Goal: Navigation & Orientation: Find specific page/section

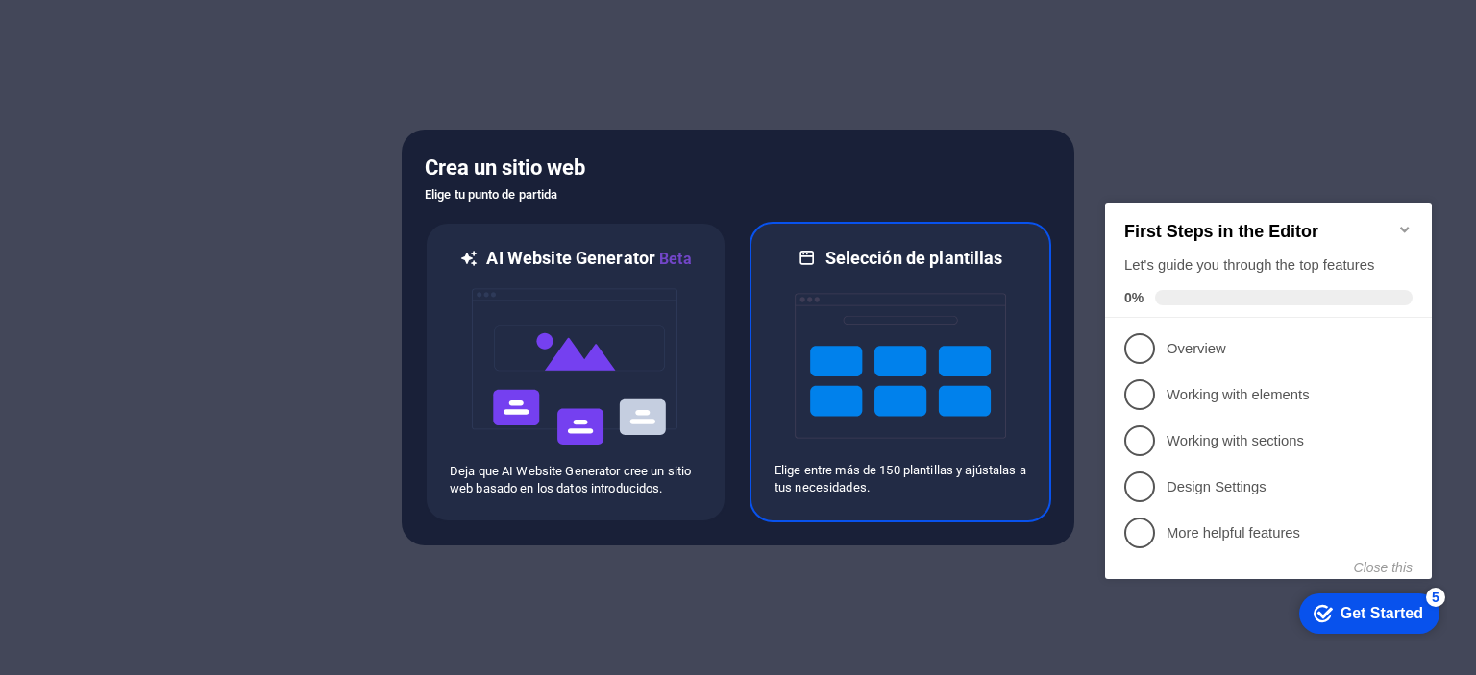
click at [900, 384] on img at bounding box center [900, 366] width 211 height 192
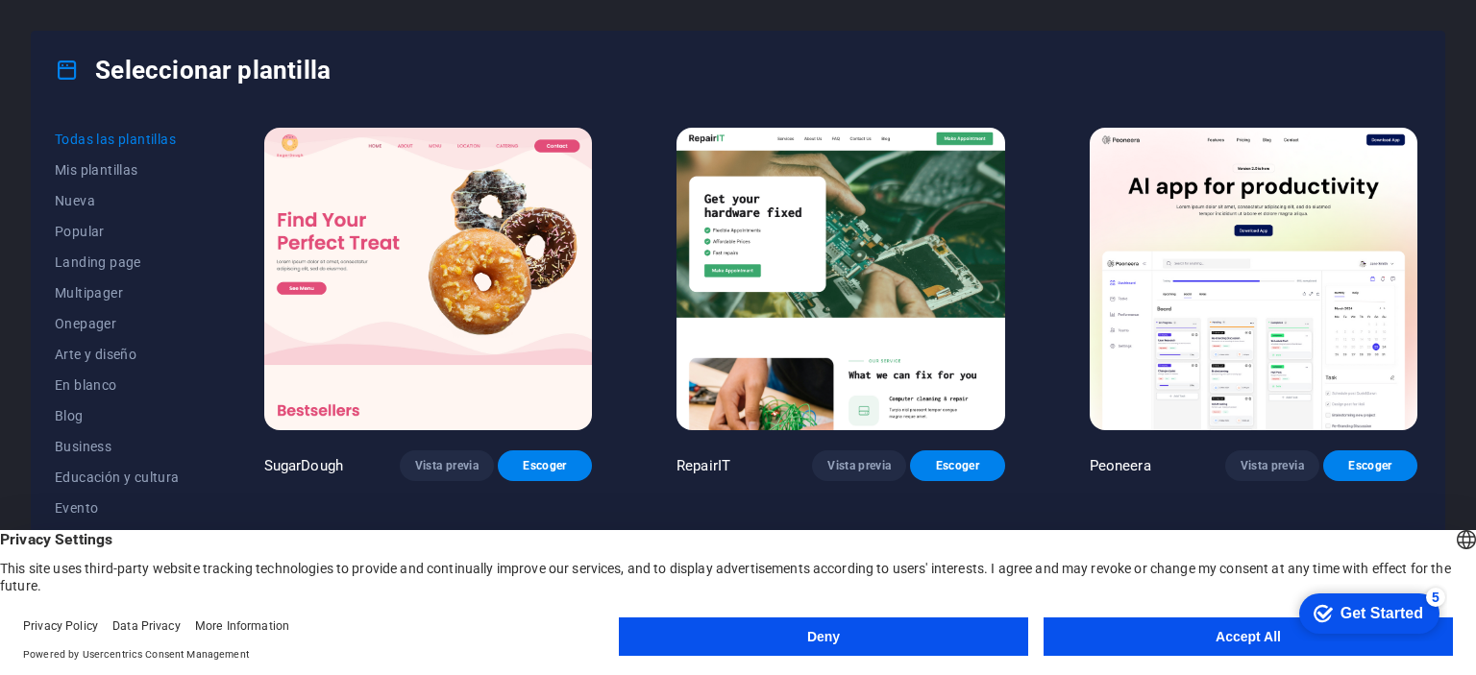
click at [1229, 640] on button "Accept All" at bounding box center [1247, 637] width 409 height 38
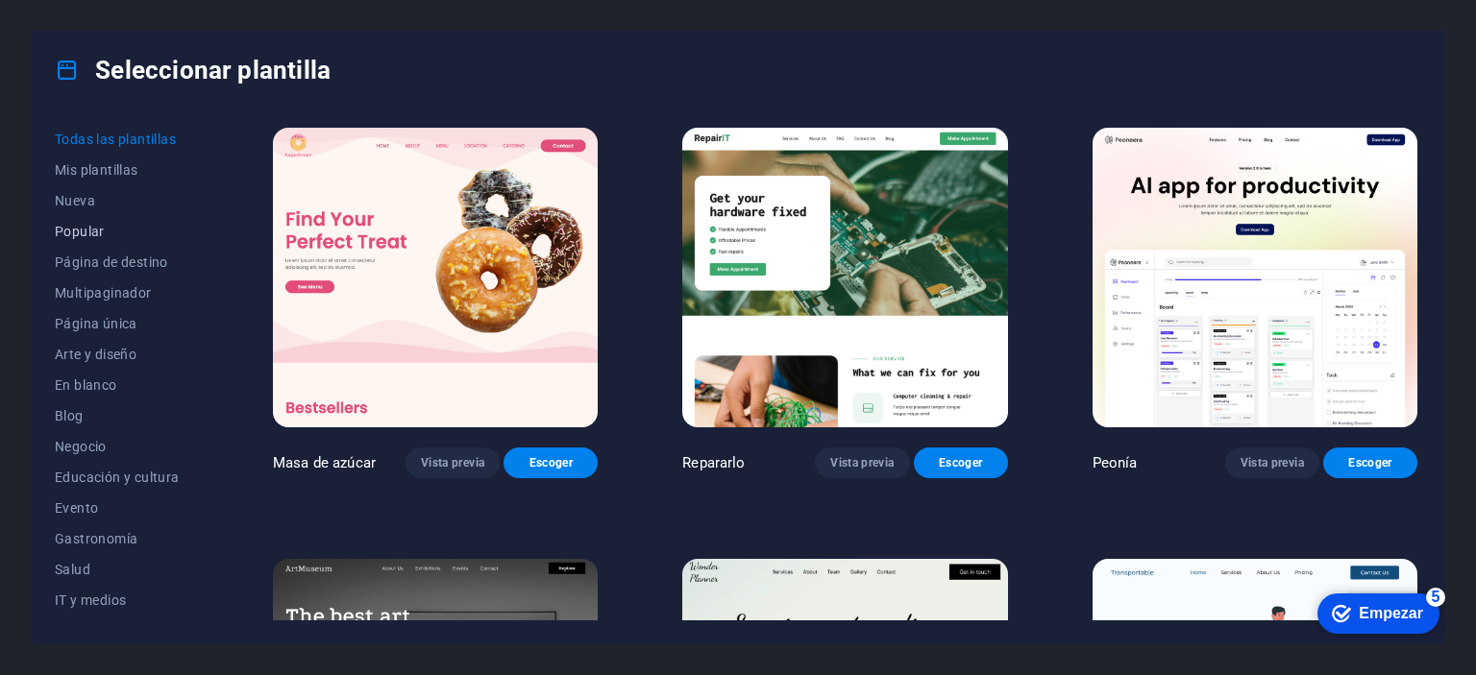
click at [104, 224] on span "Popular" at bounding box center [122, 231] width 134 height 15
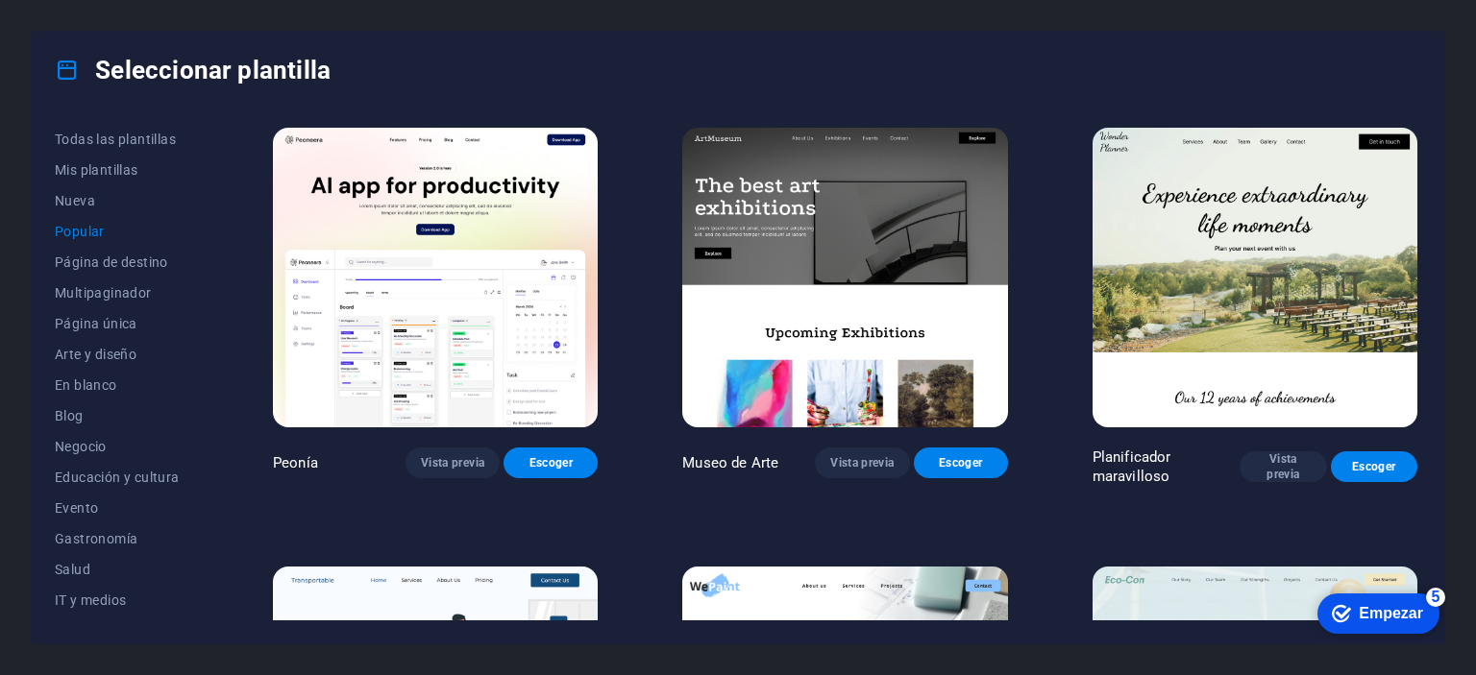
scroll to position [2017, 0]
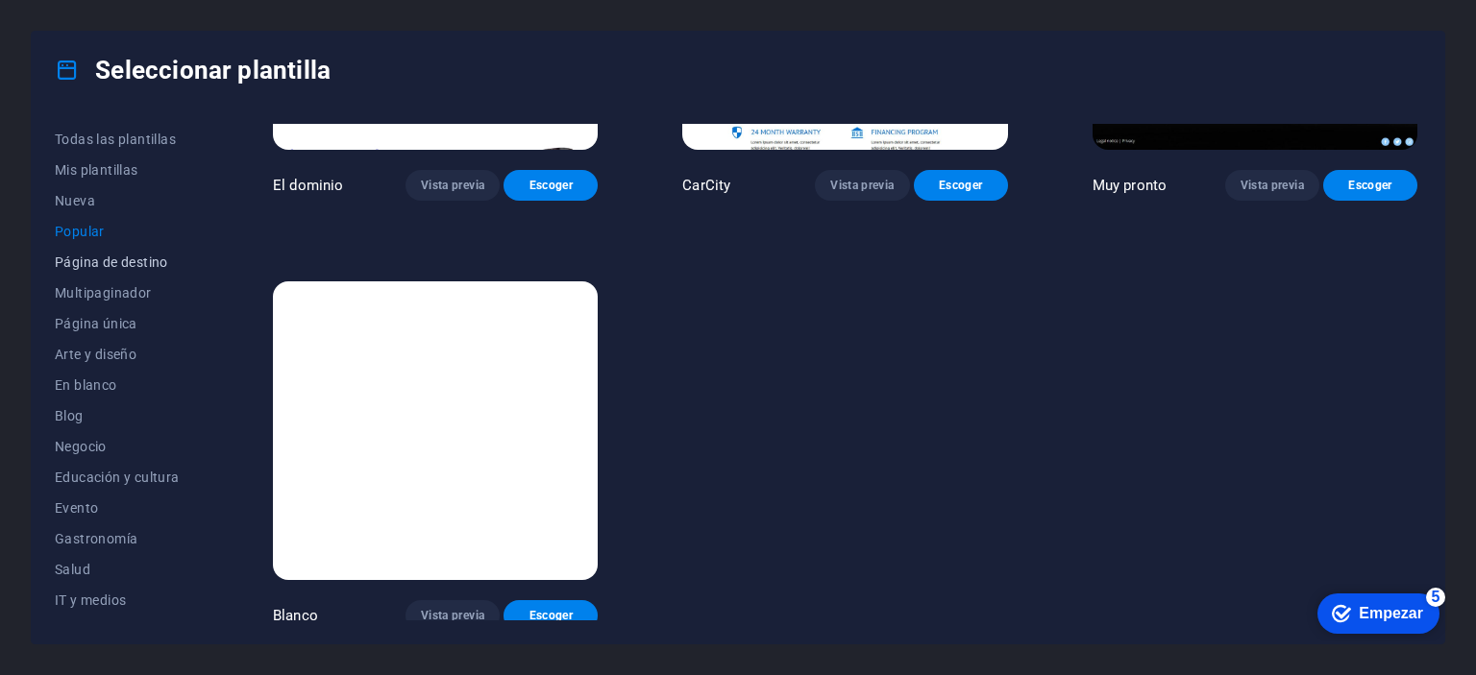
drag, startPoint x: 213, startPoint y: 369, endPoint x: 183, endPoint y: 264, distance: 108.9
click at [183, 264] on div "Todas las plantillas Mis plantillas Nueva Popular Página de destino Multipagina…" at bounding box center [738, 376] width 1412 height 535
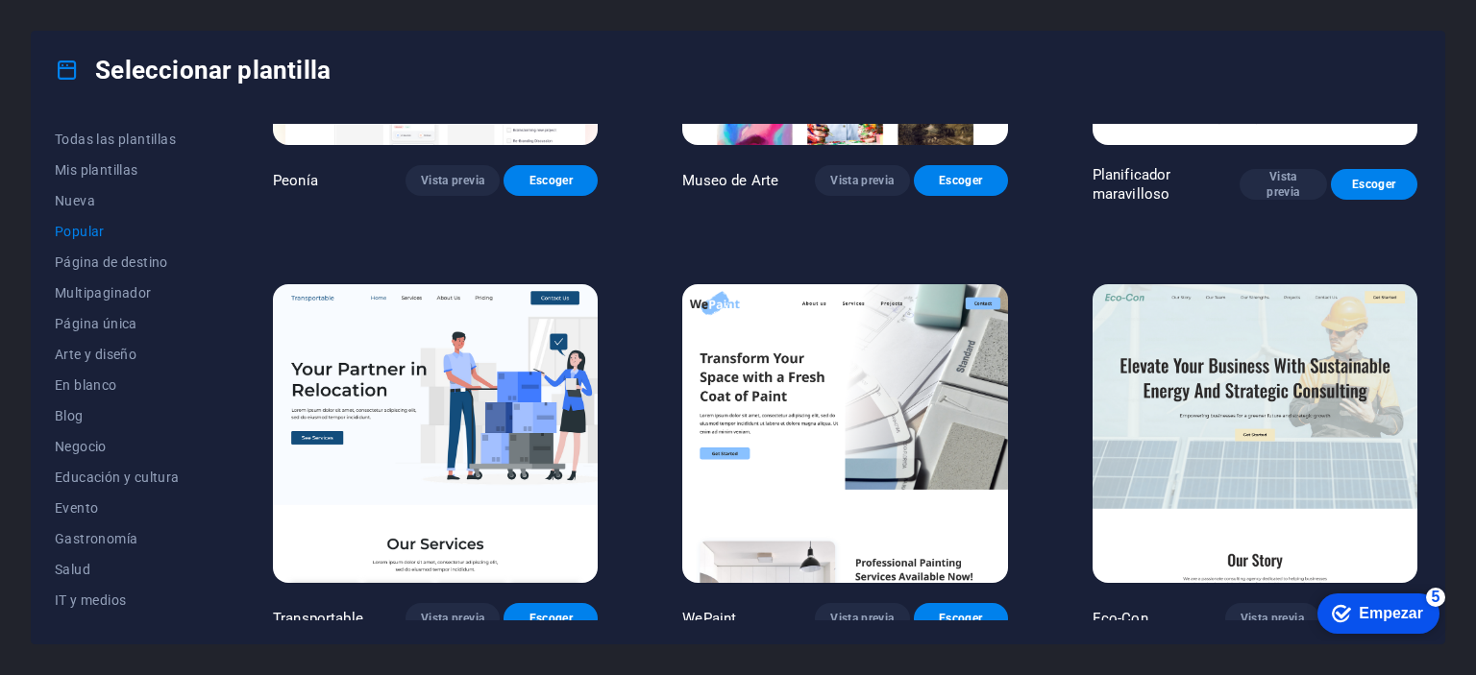
scroll to position [0, 0]
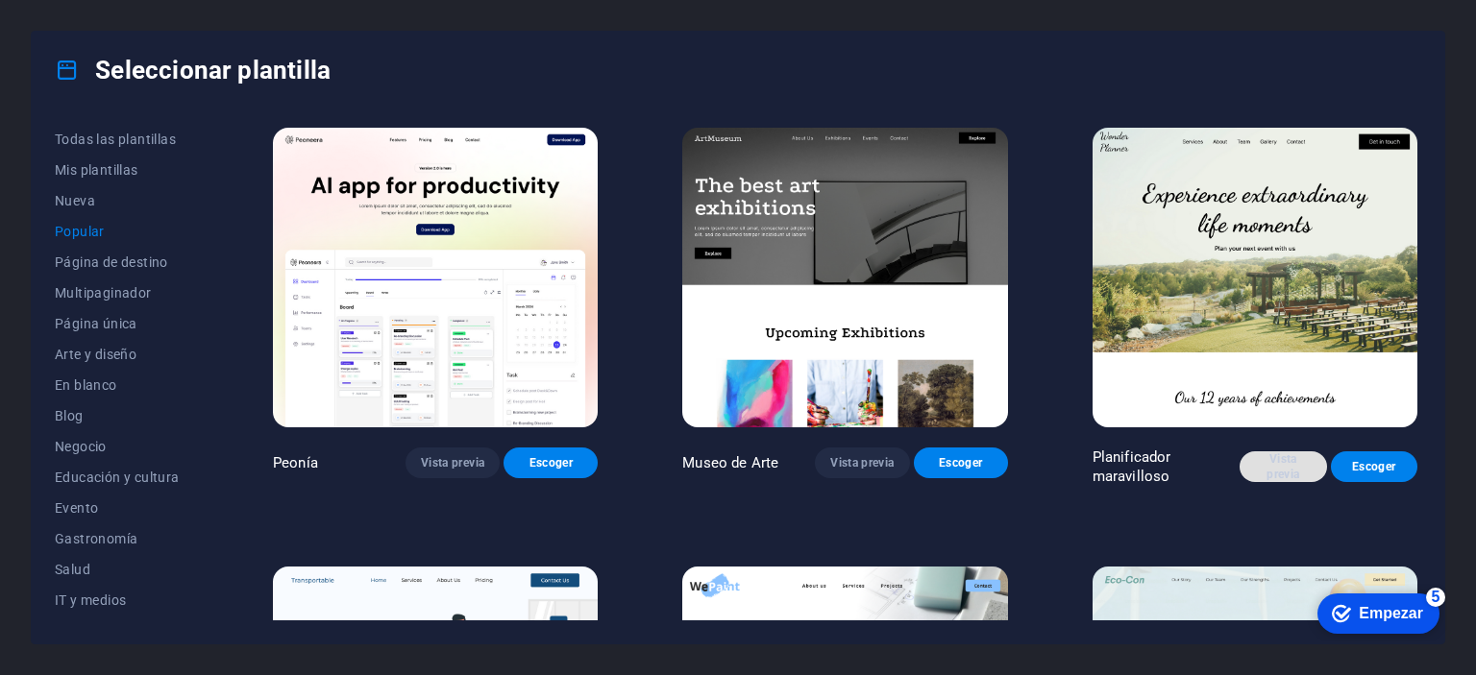
click at [1283, 470] on font "Vista previa" at bounding box center [1282, 466] width 33 height 29
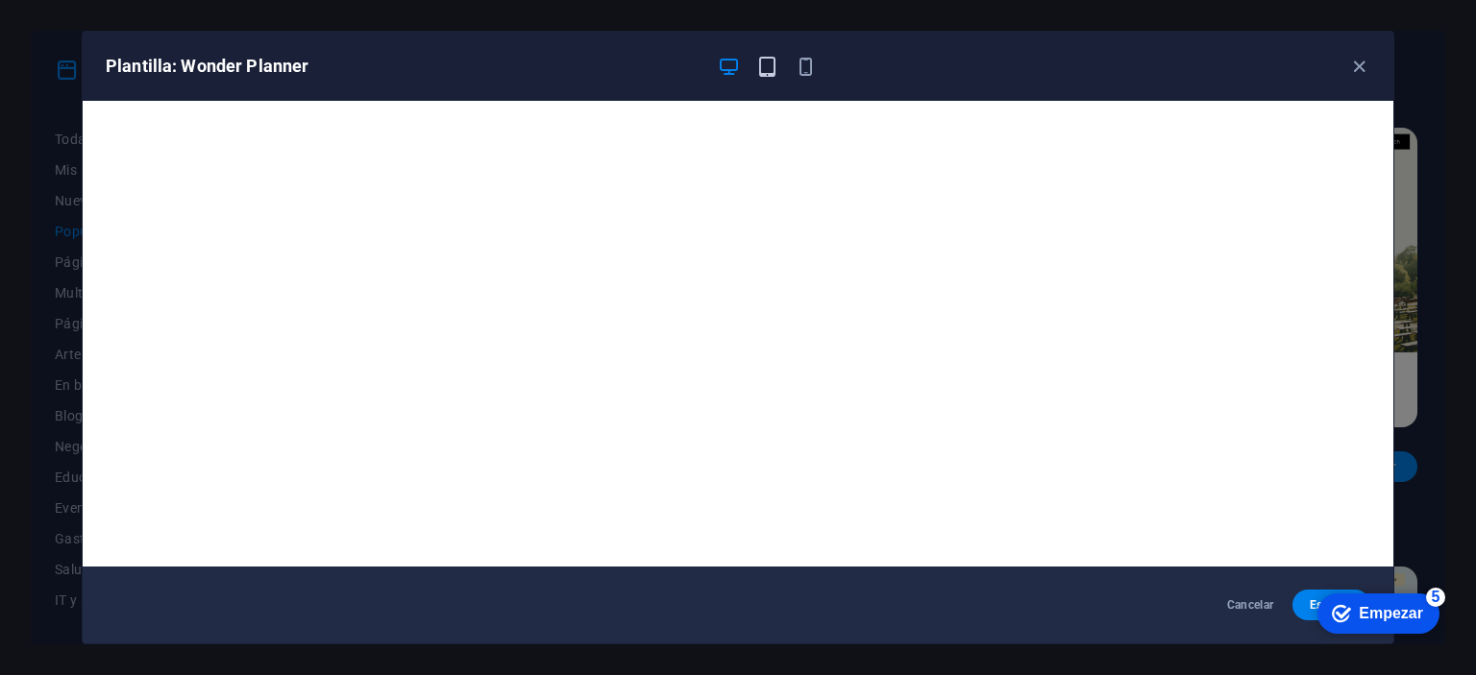
click at [765, 57] on icon "button" at bounding box center [767, 67] width 22 height 22
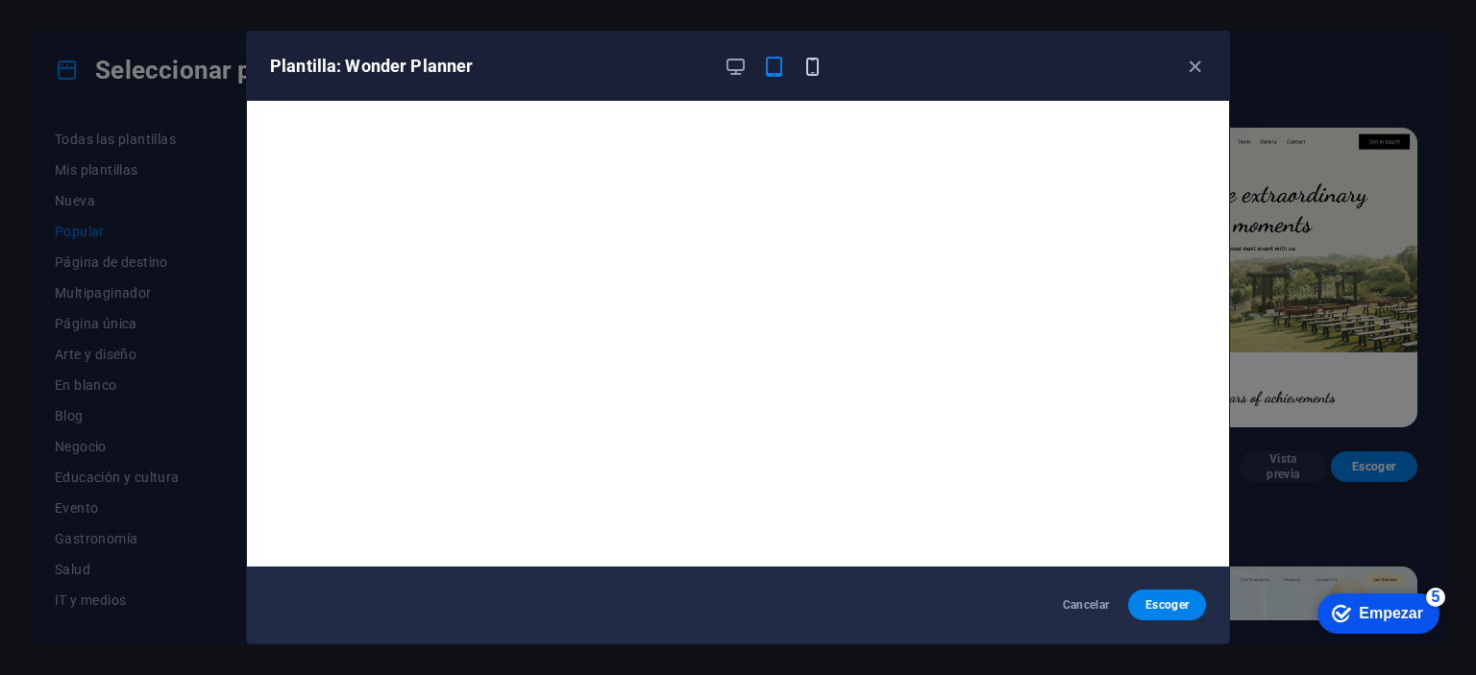
click at [822, 73] on icon "button" at bounding box center [812, 67] width 22 height 22
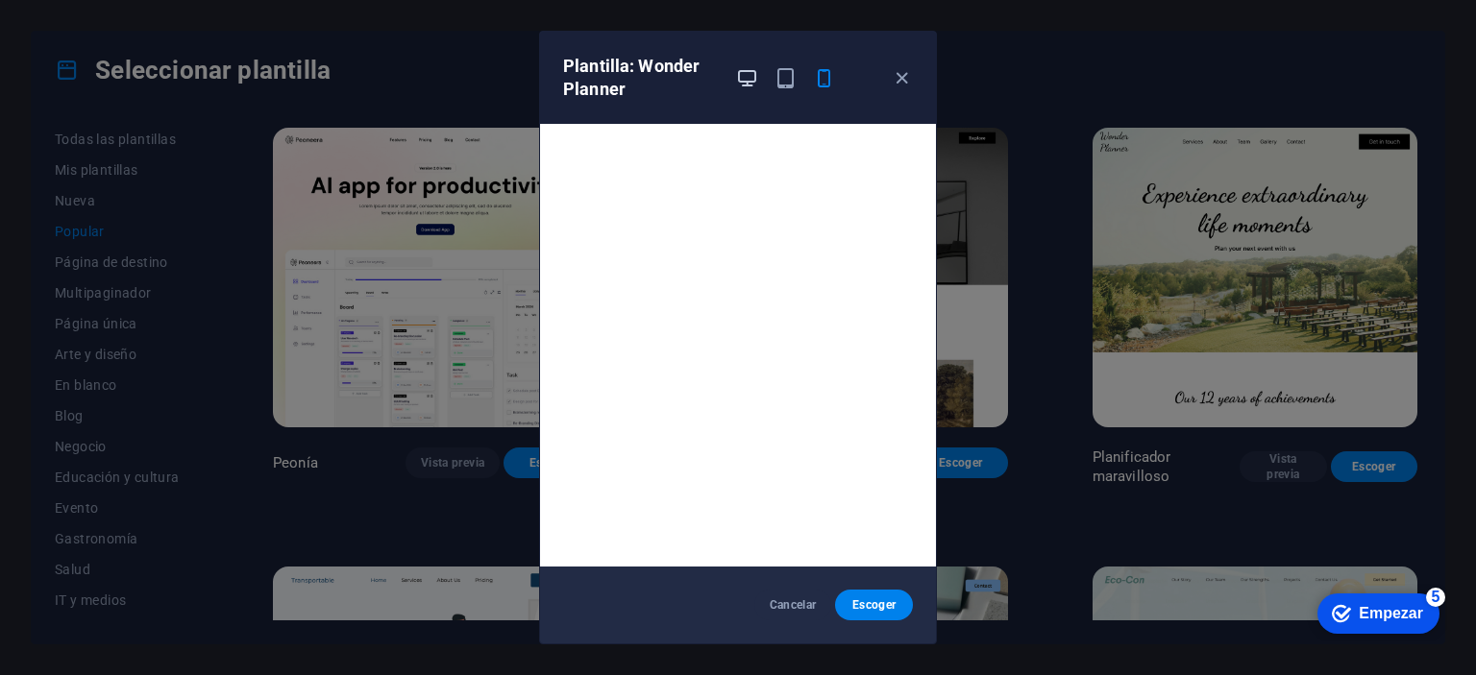
click at [746, 84] on icon "button" at bounding box center [747, 78] width 22 height 22
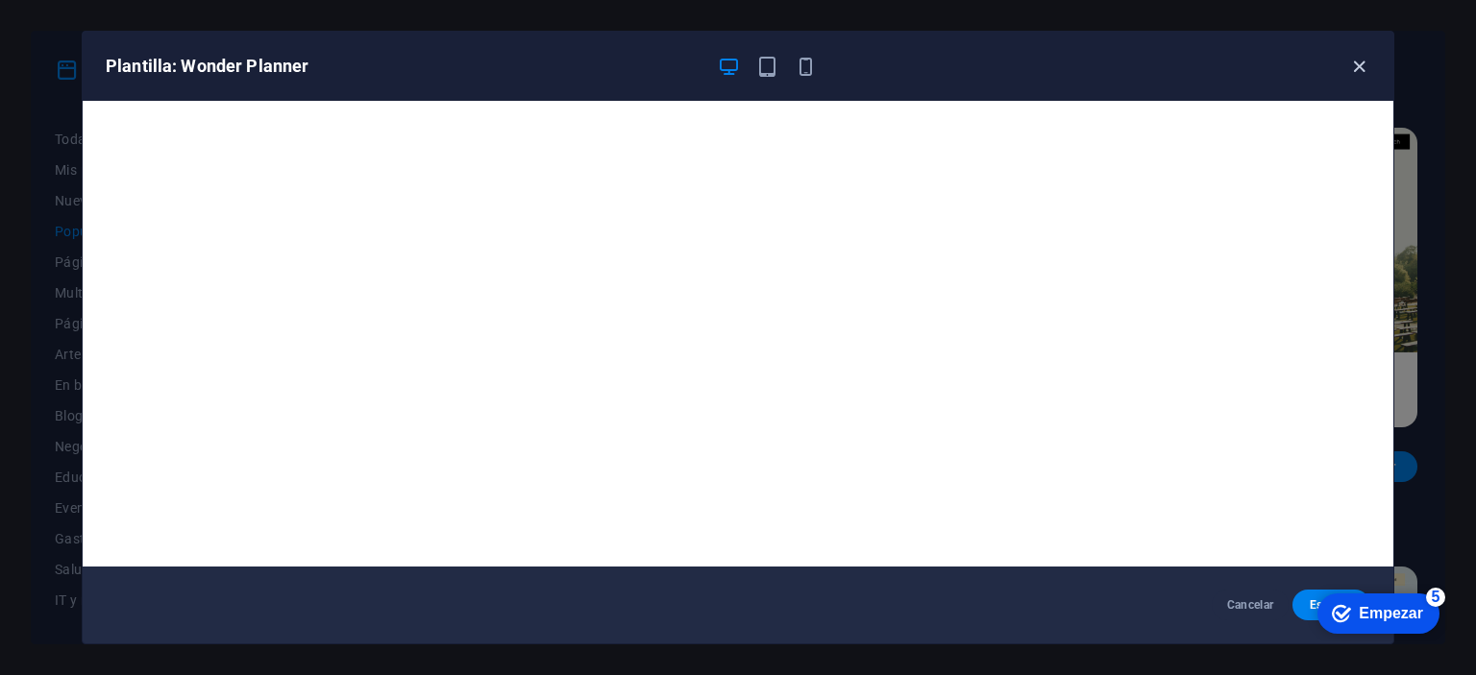
click at [1357, 56] on icon "button" at bounding box center [1359, 67] width 22 height 22
